Goal: Browse casually

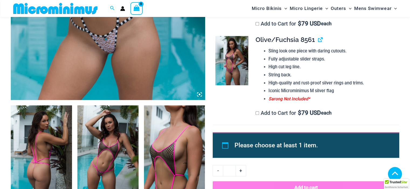
scroll to position [269, 0]
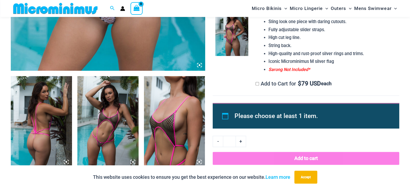
click at [56, 117] on img at bounding box center [41, 122] width 61 height 92
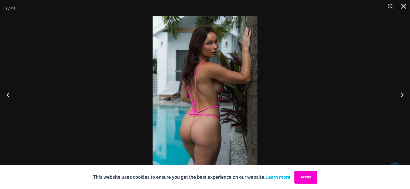
click at [307, 180] on button "Accept" at bounding box center [305, 177] width 23 height 13
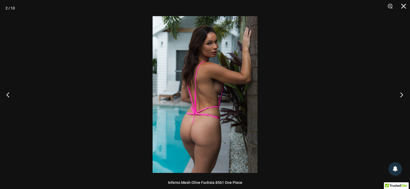
click at [404, 94] on button "Next" at bounding box center [400, 94] width 20 height 27
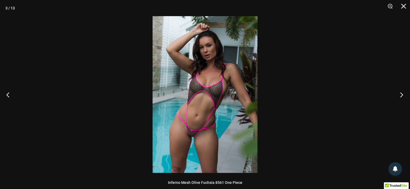
click at [402, 94] on button "Next" at bounding box center [400, 94] width 20 height 27
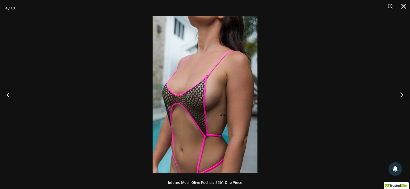
click at [402, 94] on button "Next" at bounding box center [400, 94] width 20 height 27
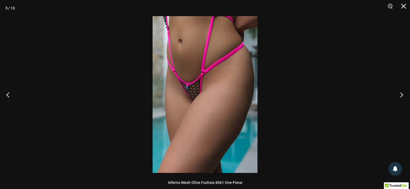
click at [402, 94] on button "Next" at bounding box center [400, 94] width 20 height 27
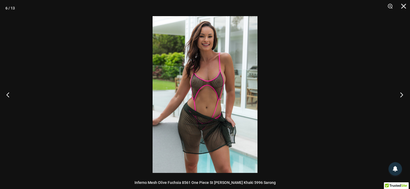
click at [402, 94] on button "Next" at bounding box center [400, 94] width 20 height 27
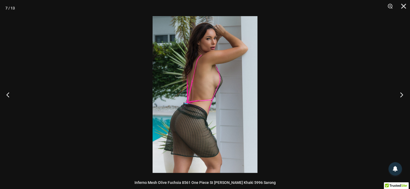
click at [402, 94] on button "Next" at bounding box center [400, 94] width 20 height 27
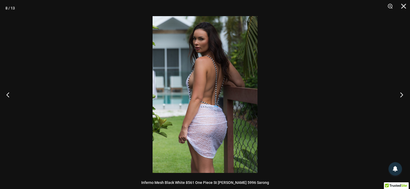
click at [402, 94] on button "Next" at bounding box center [400, 94] width 20 height 27
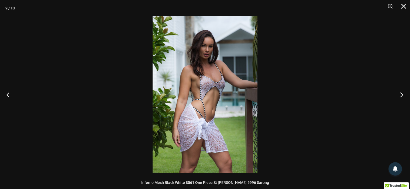
click at [402, 94] on button "Next" at bounding box center [400, 94] width 20 height 27
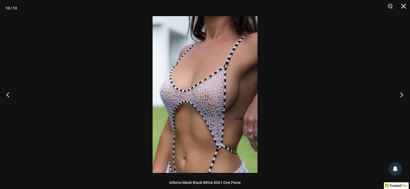
click at [402, 94] on button "Next" at bounding box center [400, 94] width 20 height 27
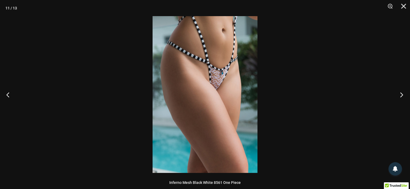
click at [402, 94] on button "Next" at bounding box center [400, 94] width 20 height 27
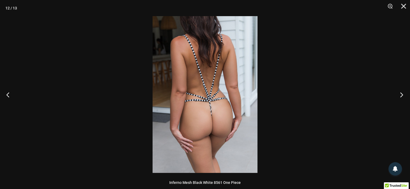
click at [402, 94] on button "Next" at bounding box center [400, 94] width 20 height 27
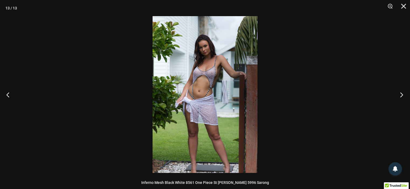
click at [402, 94] on button "Next" at bounding box center [400, 94] width 20 height 27
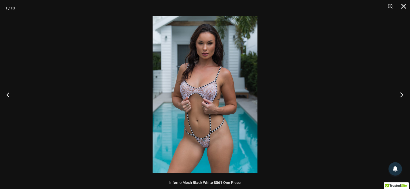
click at [402, 94] on button "Next" at bounding box center [400, 94] width 20 height 27
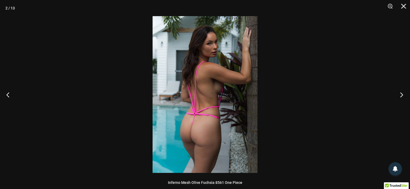
click at [402, 94] on button "Next" at bounding box center [400, 94] width 20 height 27
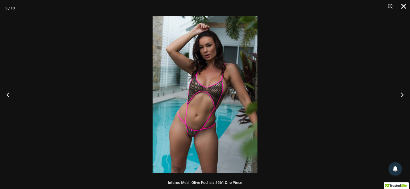
click at [402, 6] on button "Close" at bounding box center [401, 8] width 13 height 16
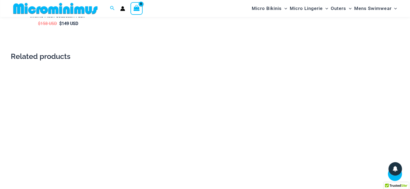
scroll to position [916, 0]
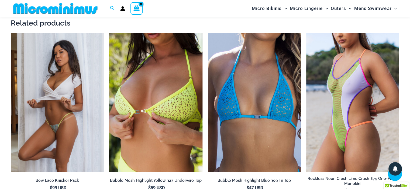
click at [58, 137] on img at bounding box center [57, 103] width 93 height 140
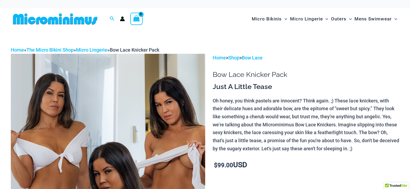
click at [65, 13] on img at bounding box center [55, 19] width 89 height 12
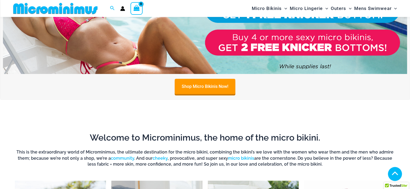
scroll to position [22, 0]
